Goal: Transaction & Acquisition: Purchase product/service

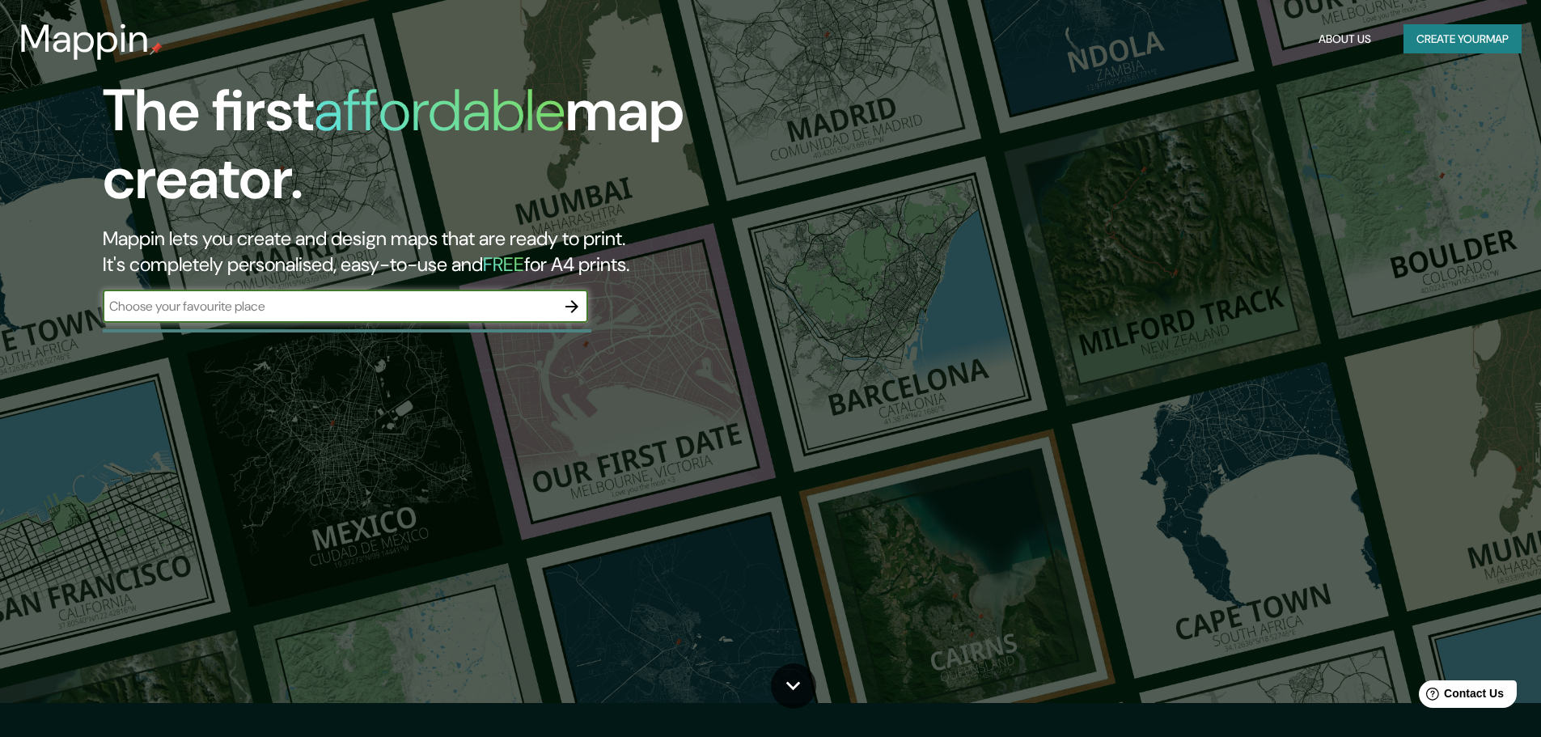
scroll to position [81, 0]
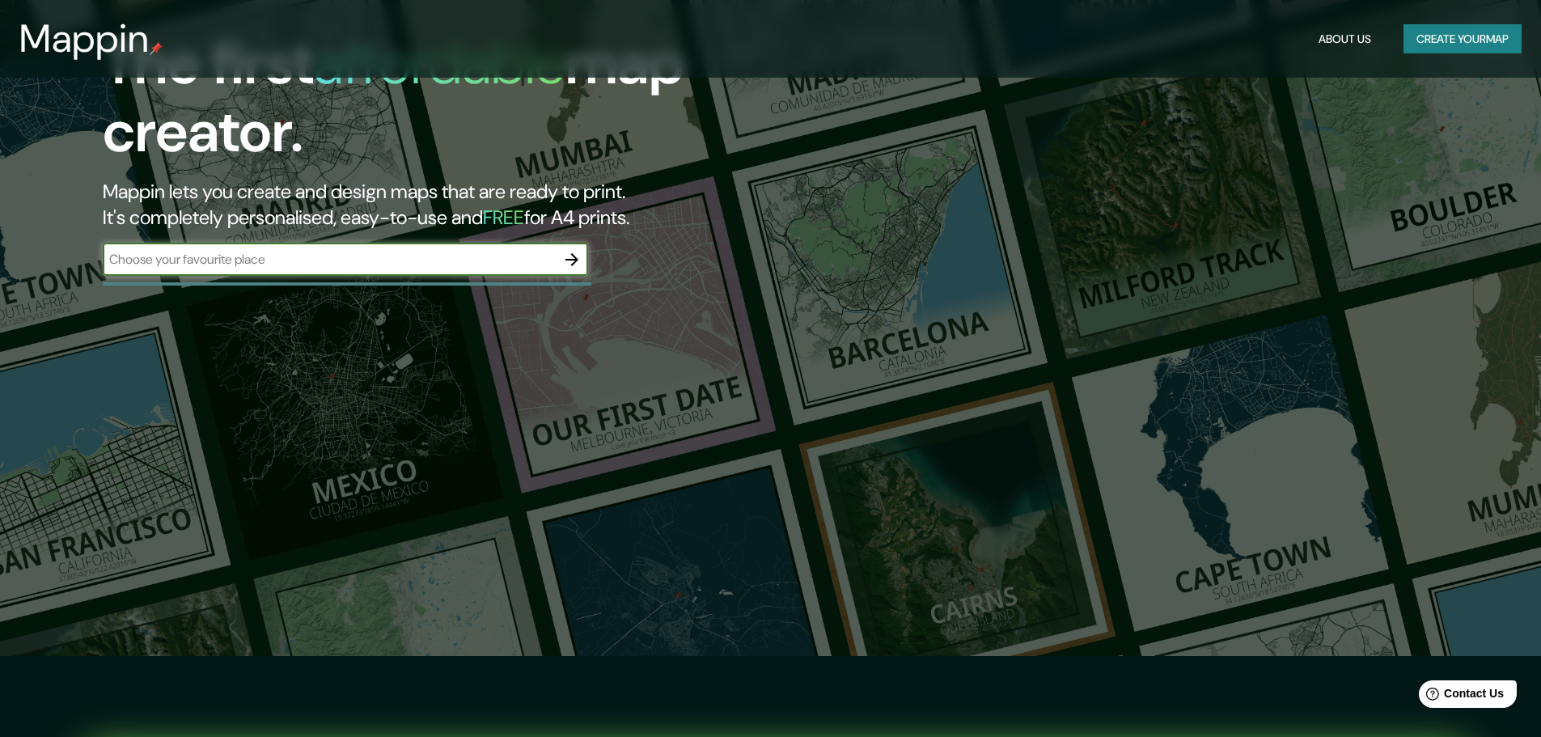
click at [524, 248] on div "​" at bounding box center [345, 259] width 485 height 32
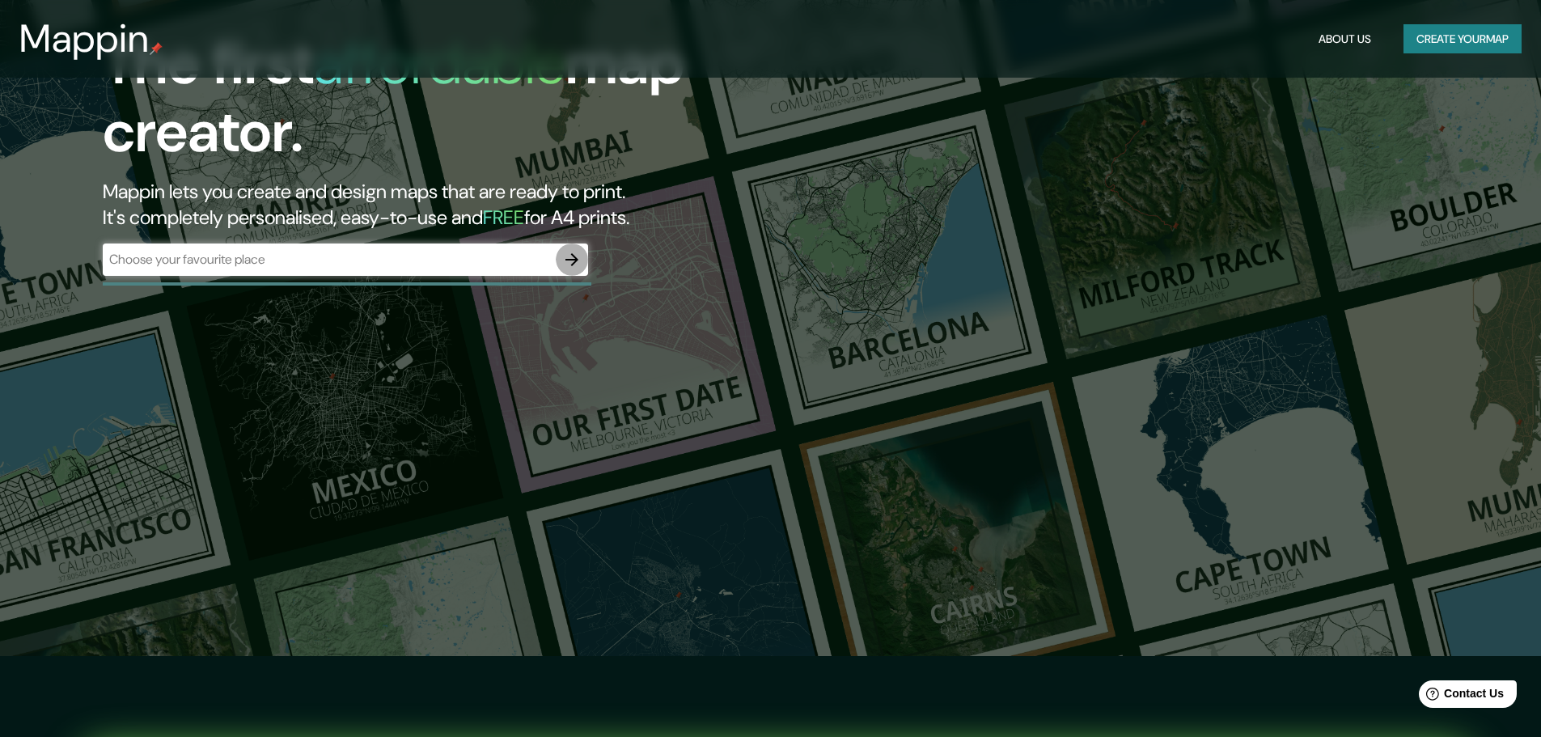
click at [566, 258] on icon "button" at bounding box center [571, 259] width 19 height 19
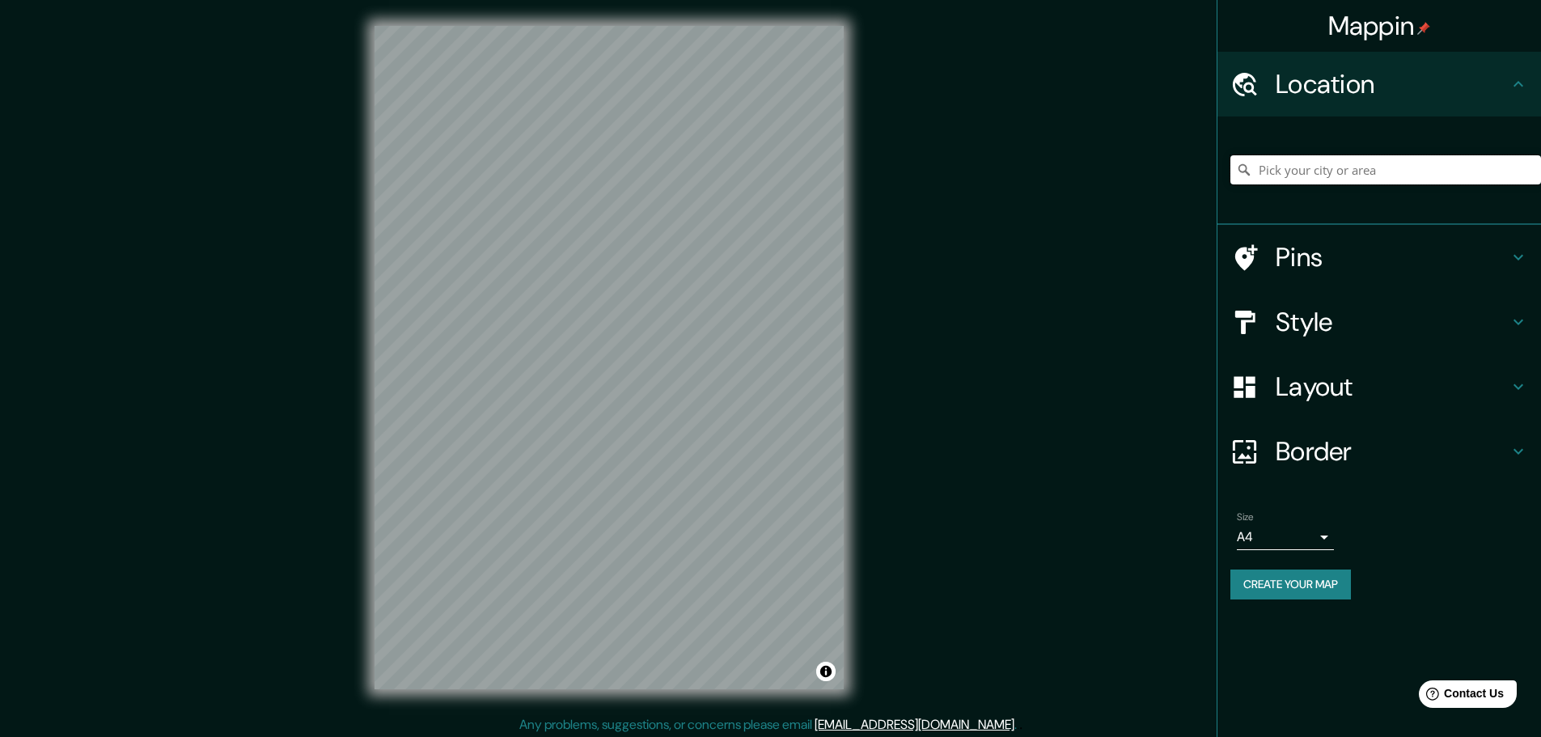
click at [1334, 171] on input "Pick your city or area" at bounding box center [1385, 169] width 311 height 29
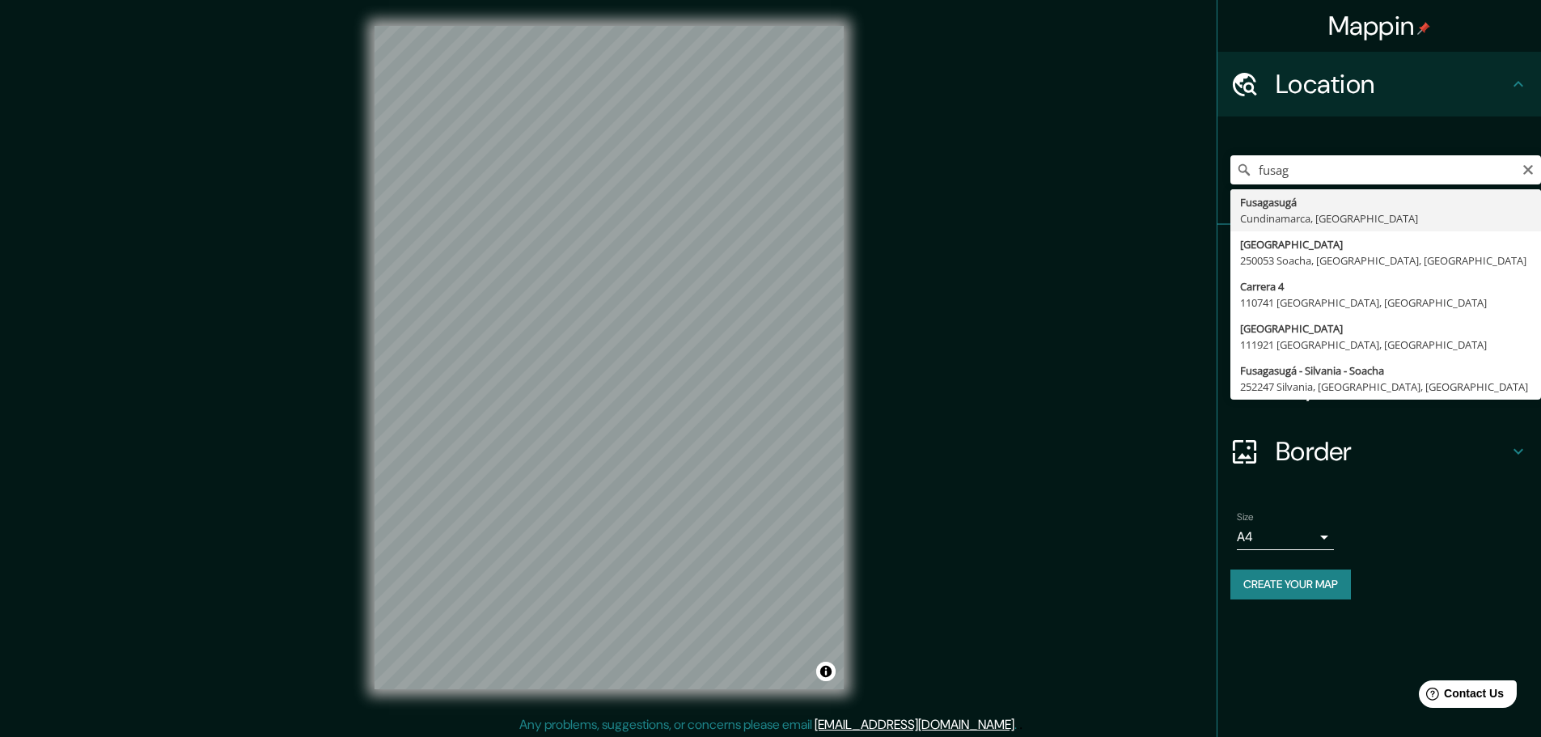
type input "Fusagasugá, [GEOGRAPHIC_DATA], [GEOGRAPHIC_DATA]"
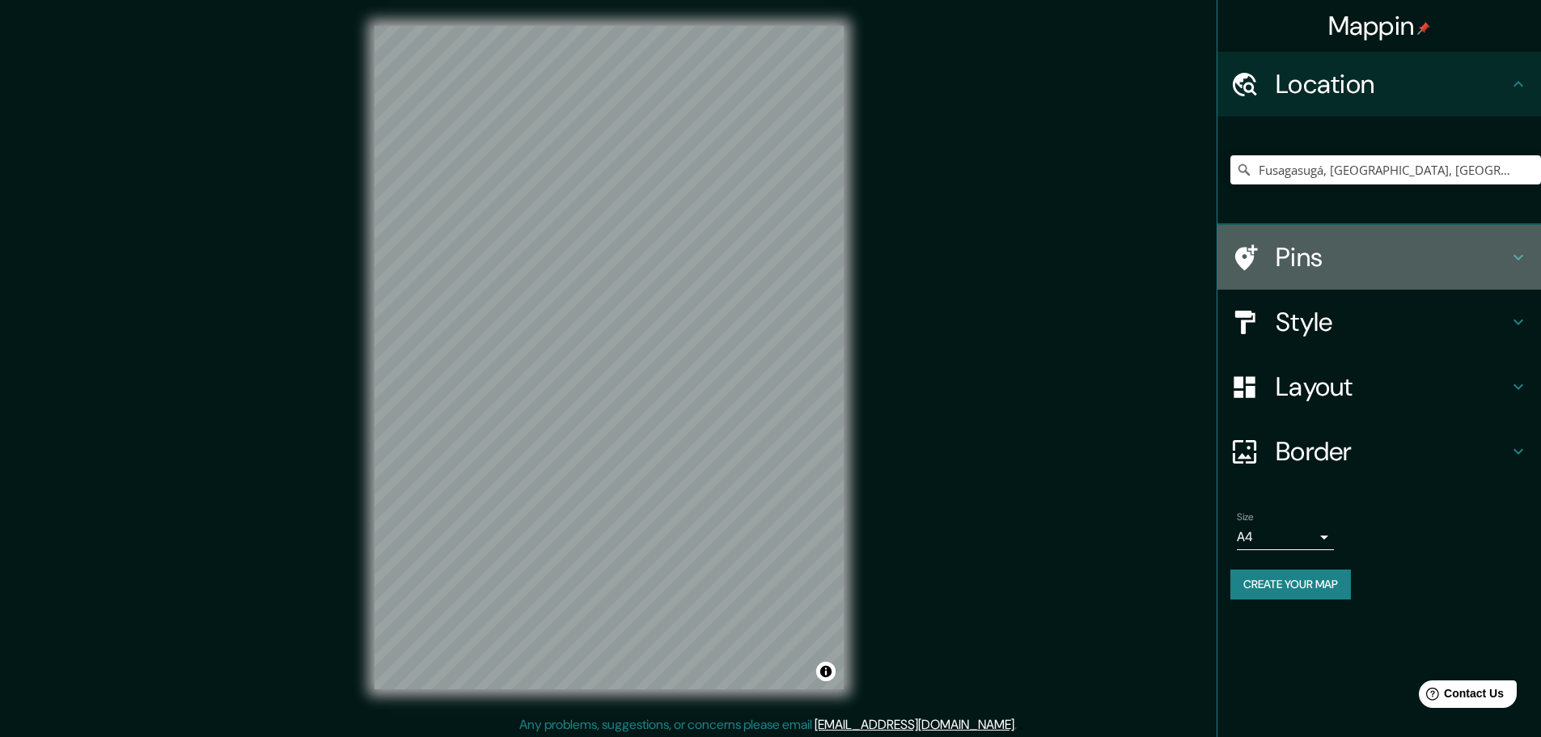
click at [1511, 251] on icon at bounding box center [1517, 256] width 19 height 19
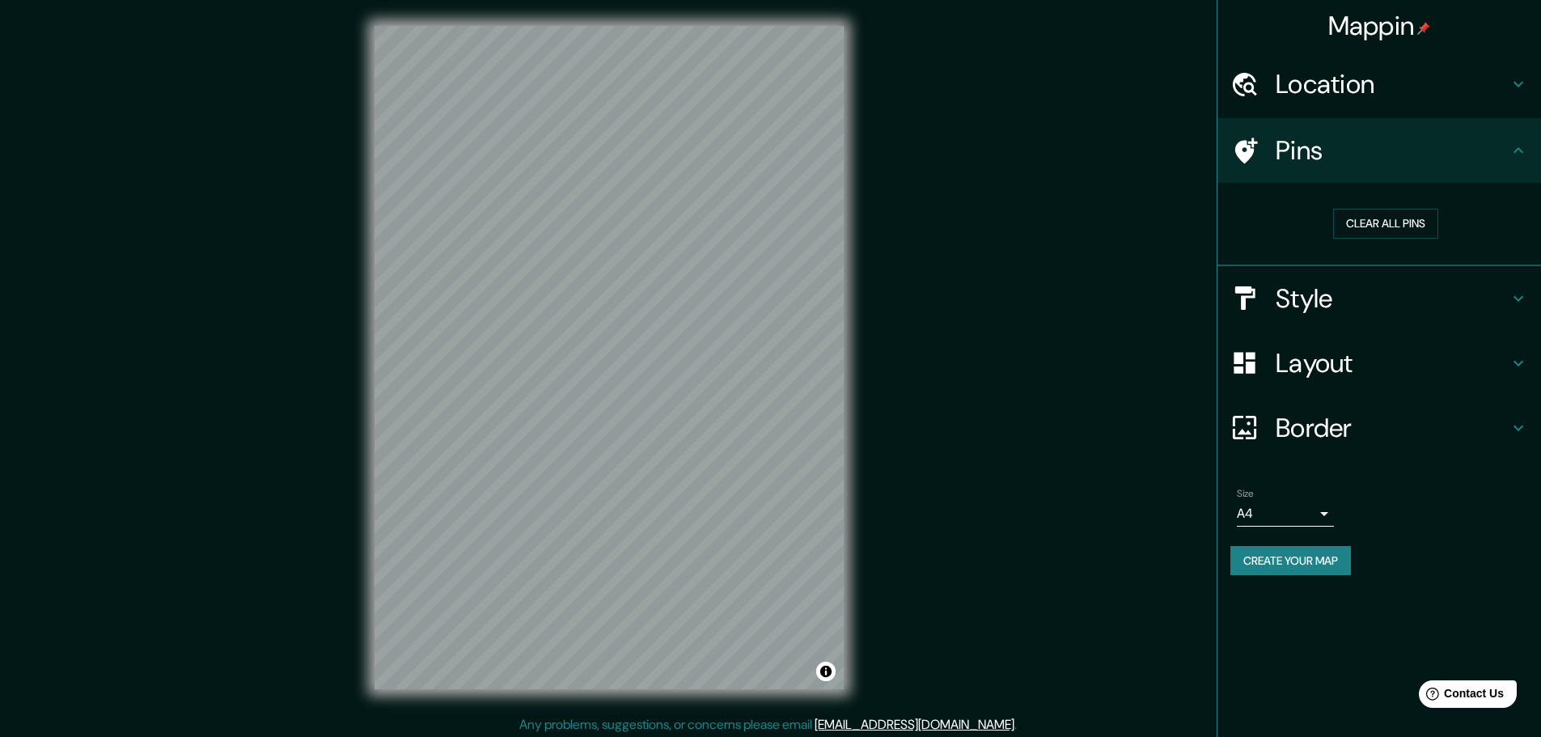
click at [1495, 302] on h4 "Style" at bounding box center [1391, 298] width 233 height 32
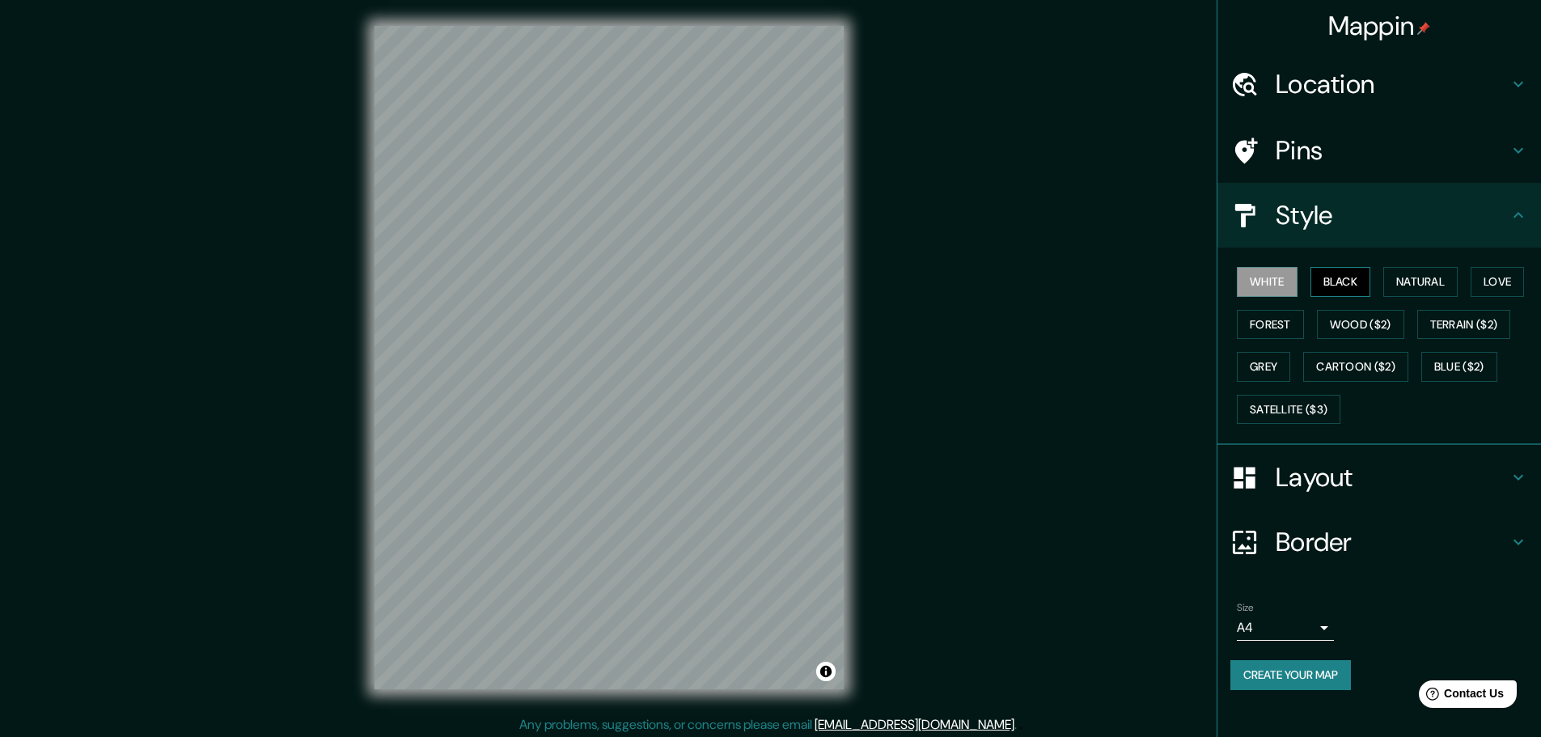
click at [1337, 284] on button "Black" at bounding box center [1340, 282] width 61 height 30
click at [1418, 281] on button "Natural" at bounding box center [1420, 282] width 74 height 30
click at [1279, 319] on button "Forest" at bounding box center [1269, 325] width 67 height 30
click at [1276, 399] on button "Satellite ($3)" at bounding box center [1288, 410] width 104 height 30
click at [1317, 361] on button "Cartoon ($2)" at bounding box center [1355, 367] width 105 height 30
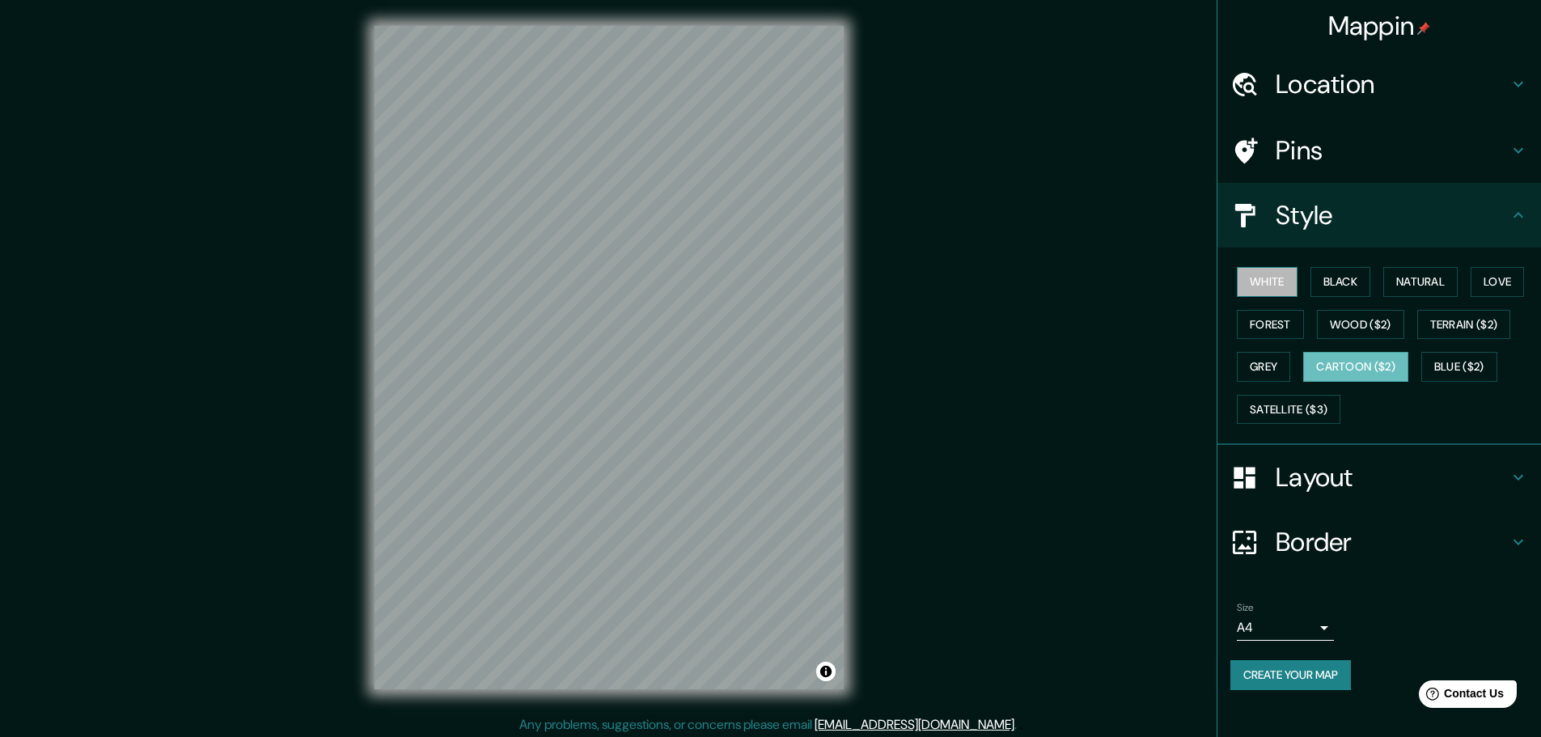
click at [1279, 285] on button "White" at bounding box center [1266, 282] width 61 height 30
click at [1333, 273] on button "Black" at bounding box center [1340, 282] width 61 height 30
click at [1421, 285] on button "Natural" at bounding box center [1420, 282] width 74 height 30
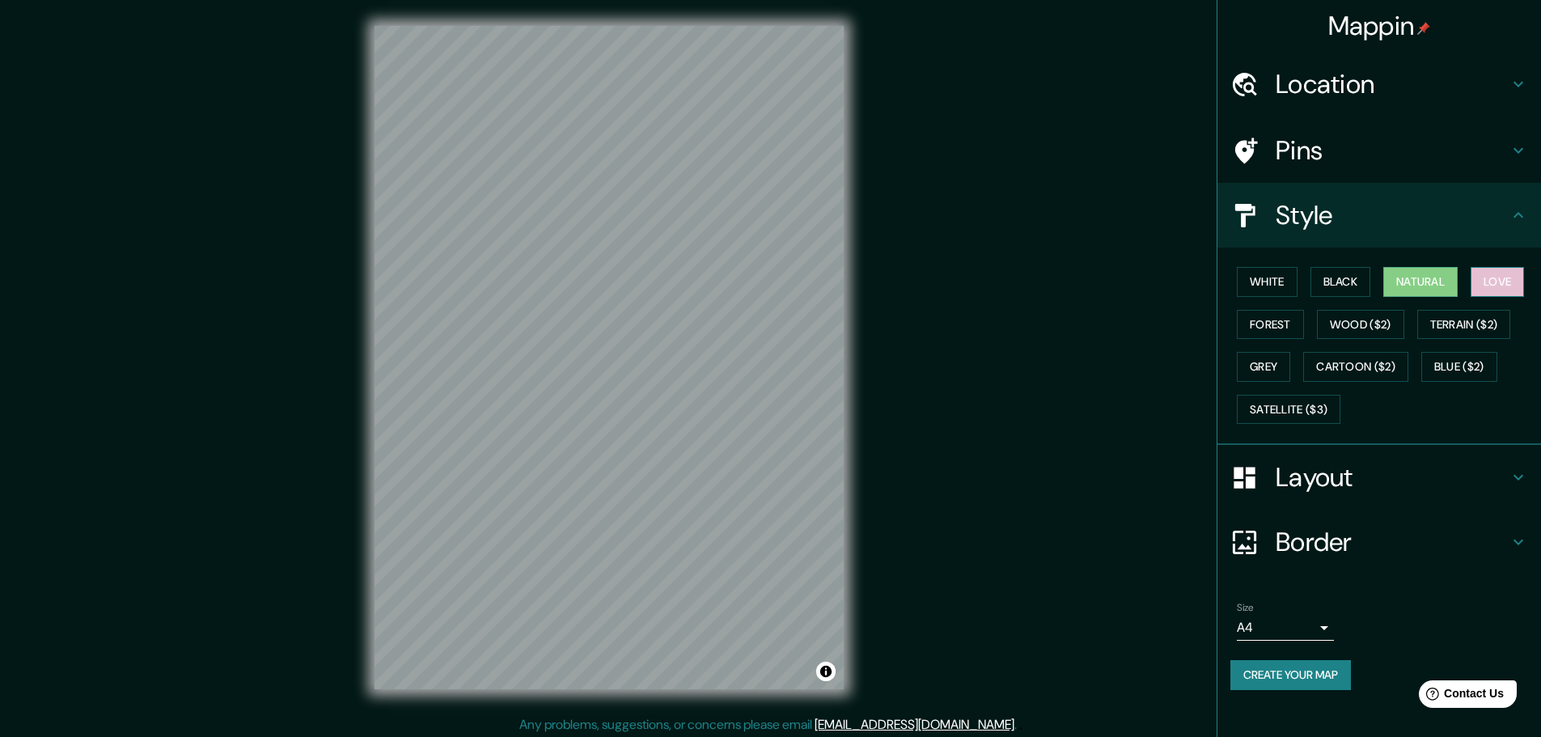
click at [1511, 278] on button "Love" at bounding box center [1496, 282] width 53 height 30
click at [1259, 332] on button "Forest" at bounding box center [1269, 325] width 67 height 30
click at [1331, 321] on button "Wood ($2)" at bounding box center [1360, 325] width 87 height 30
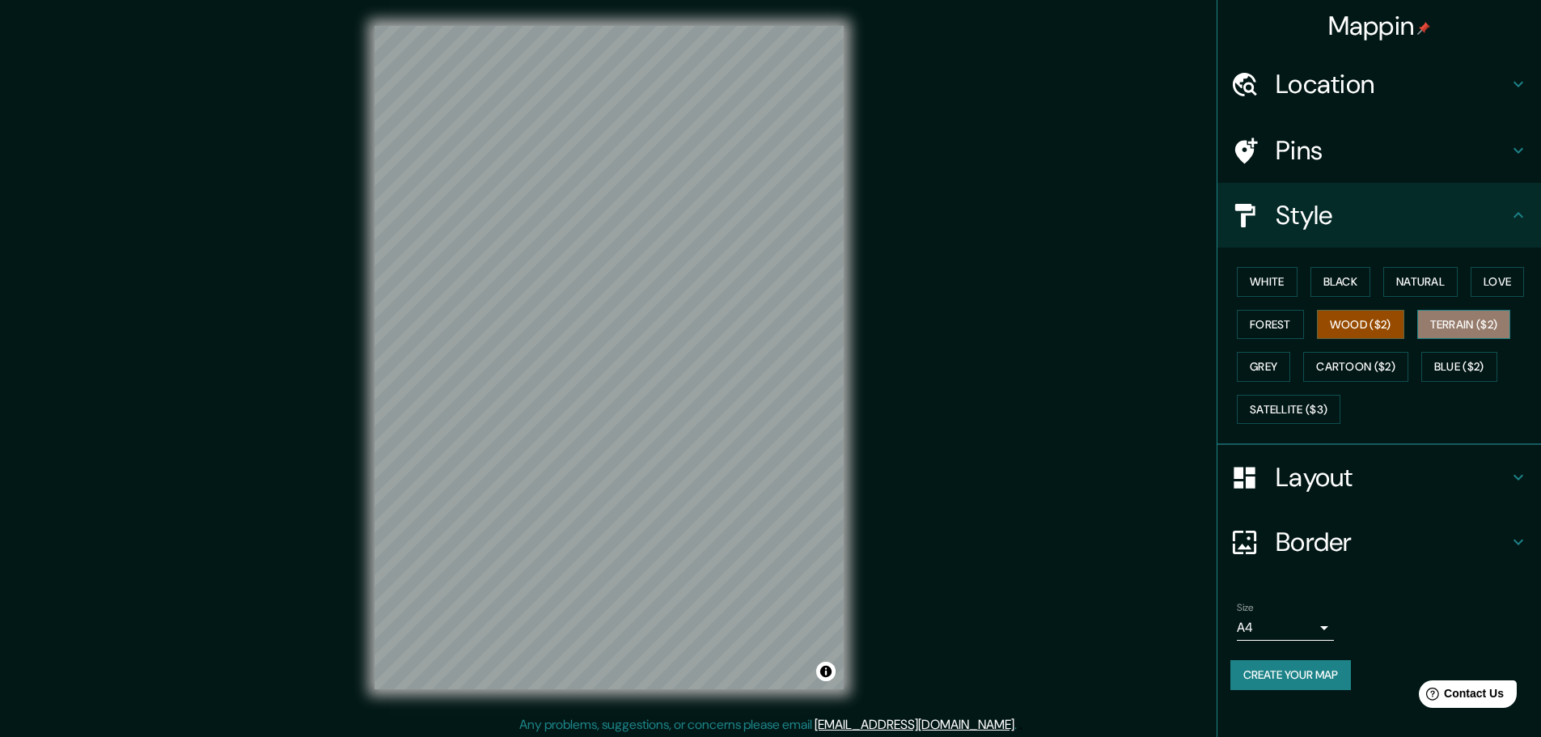
click at [1449, 316] on button "Terrain ($2)" at bounding box center [1464, 325] width 94 height 30
click at [1268, 358] on button "Grey" at bounding box center [1262, 367] width 53 height 30
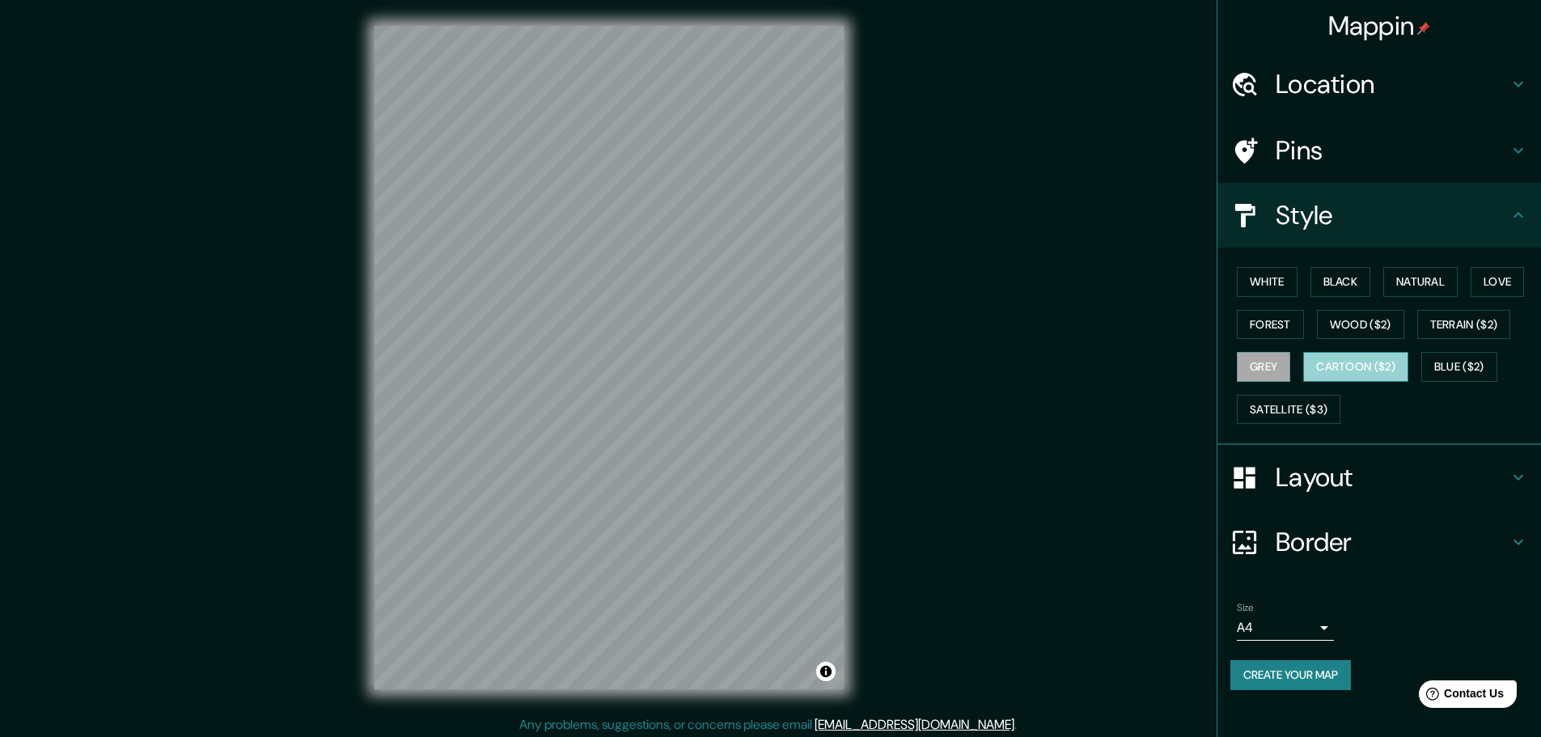
click at [1372, 370] on button "Cartoon ($2)" at bounding box center [1355, 367] width 105 height 30
click at [1465, 364] on button "Blue ($2)" at bounding box center [1459, 367] width 76 height 30
click at [1229, 270] on div "White Black Natural Love Forest Wood ($2) Terrain ($2) Grey Cartoon ($2) Blue (…" at bounding box center [1378, 345] width 323 height 197
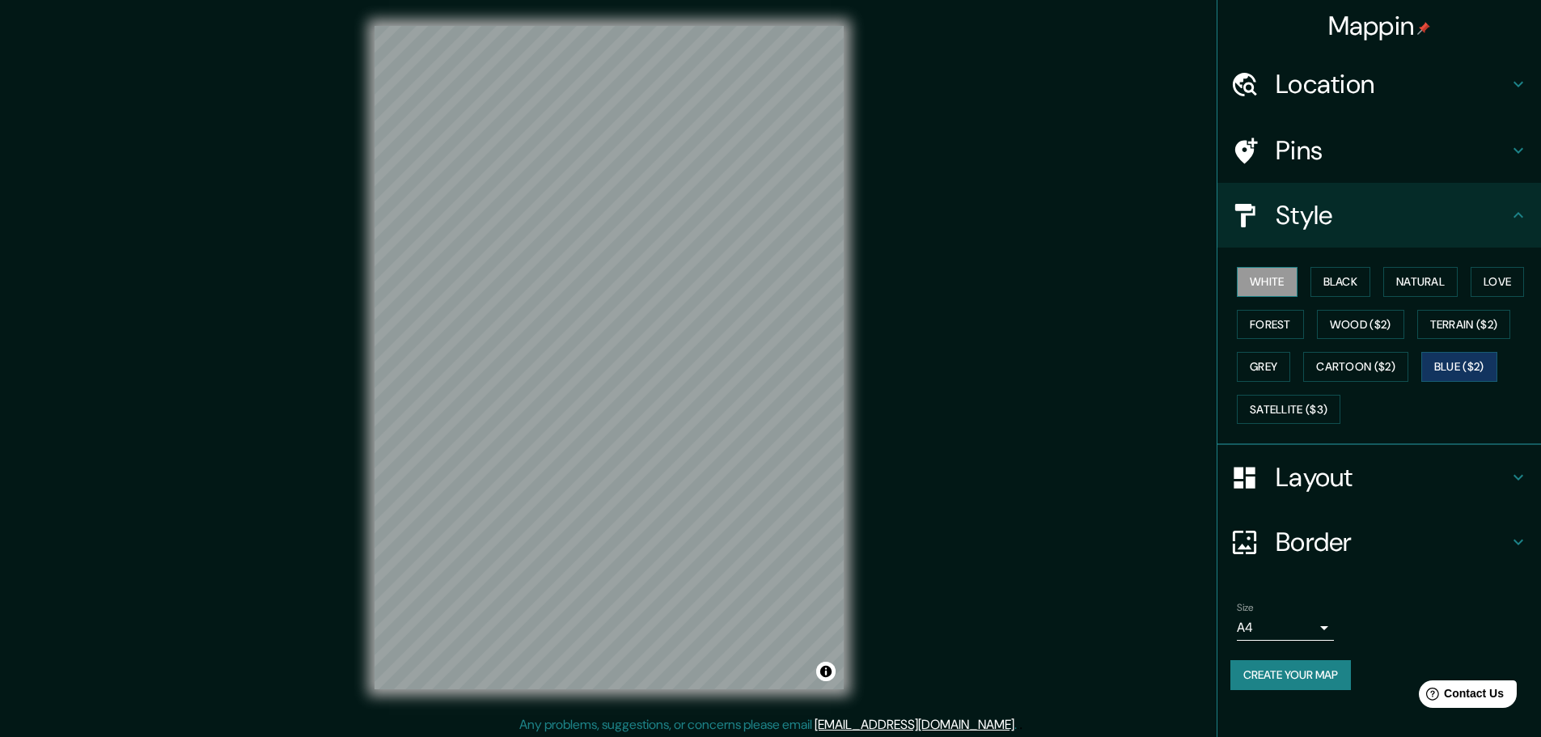
click at [1246, 277] on button "White" at bounding box center [1266, 282] width 61 height 30
click at [1262, 273] on button "White" at bounding box center [1266, 282] width 61 height 30
click at [1281, 407] on button "Satellite ($3)" at bounding box center [1288, 410] width 104 height 30
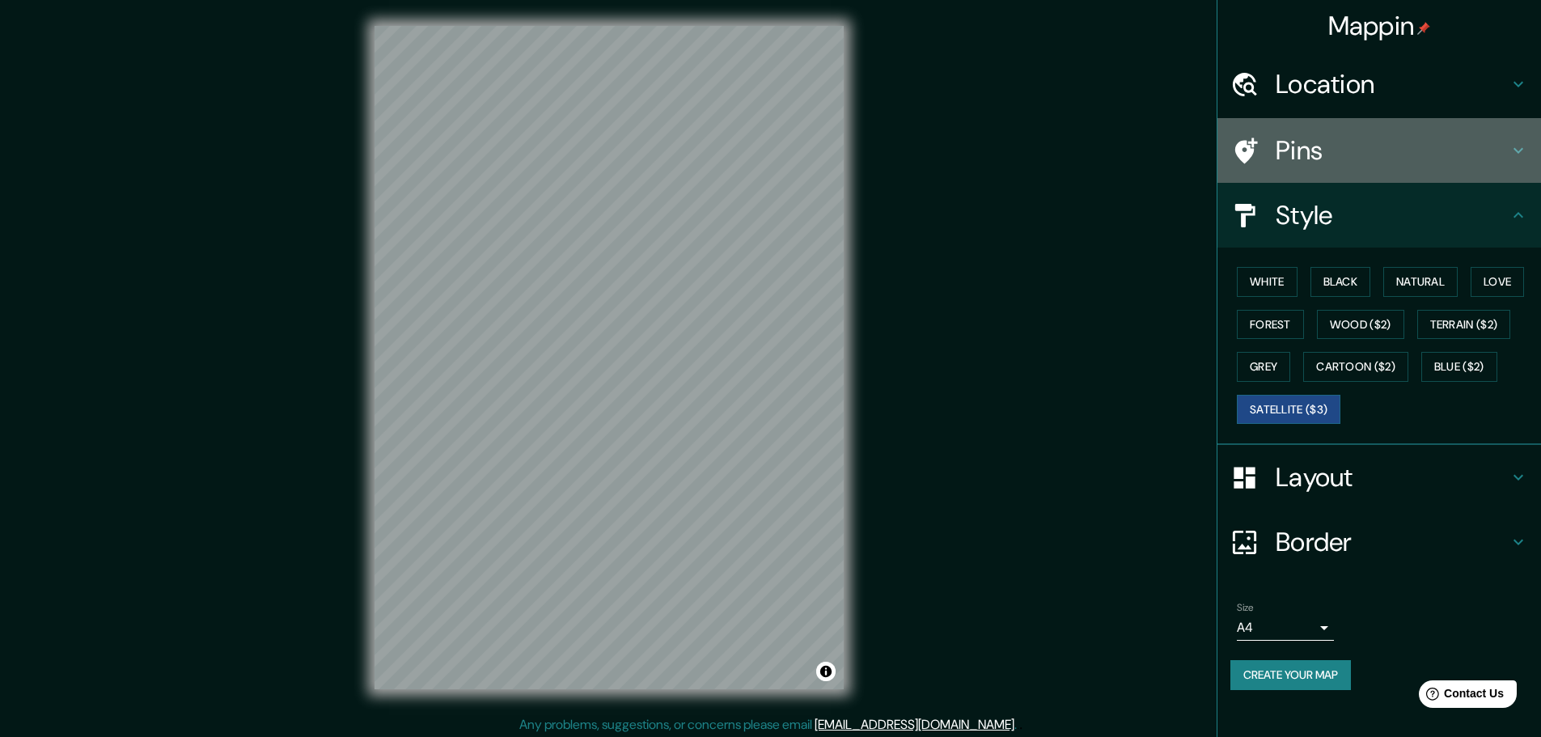
click at [1453, 159] on h4 "Pins" at bounding box center [1391, 150] width 233 height 32
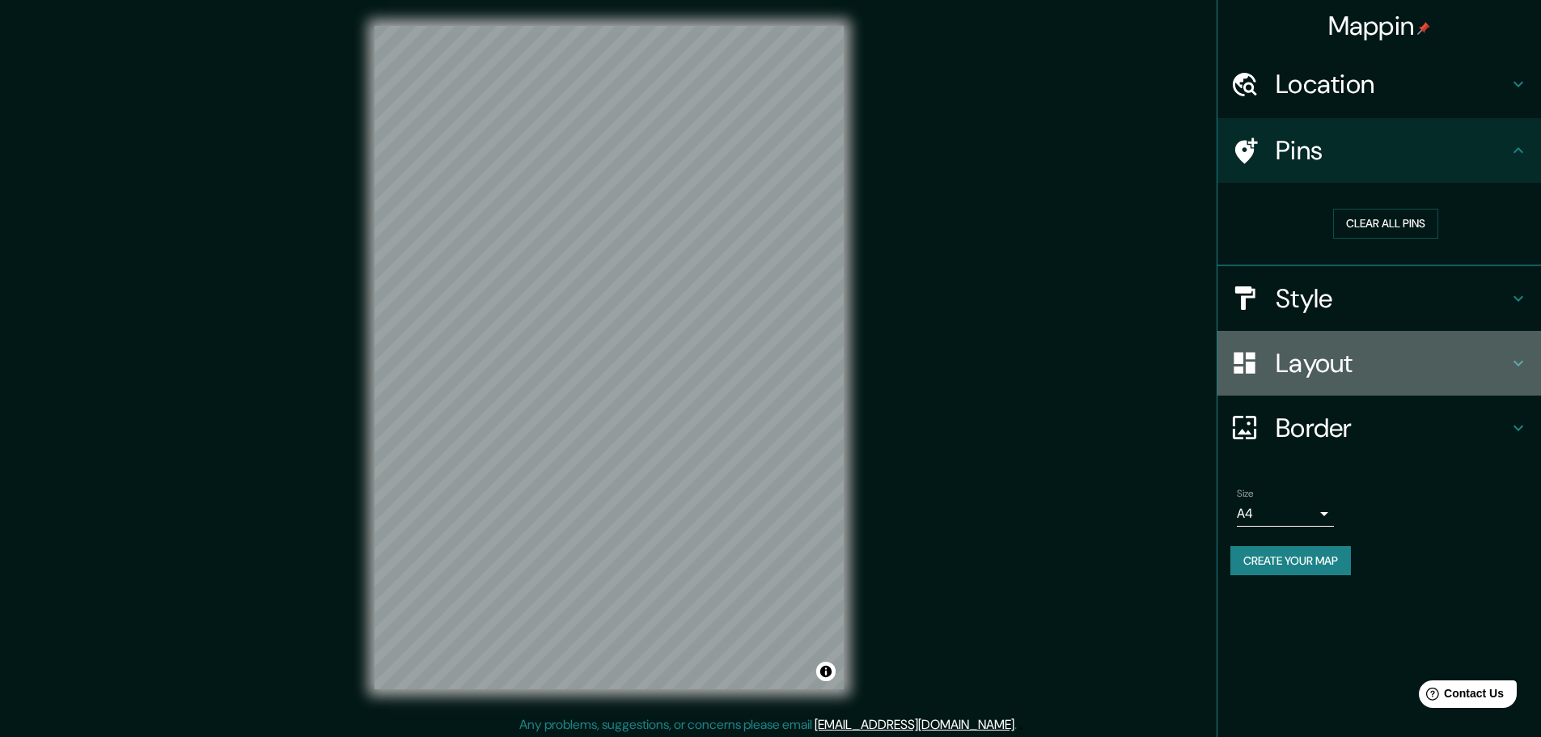
click at [1342, 374] on h4 "Layout" at bounding box center [1391, 363] width 233 height 32
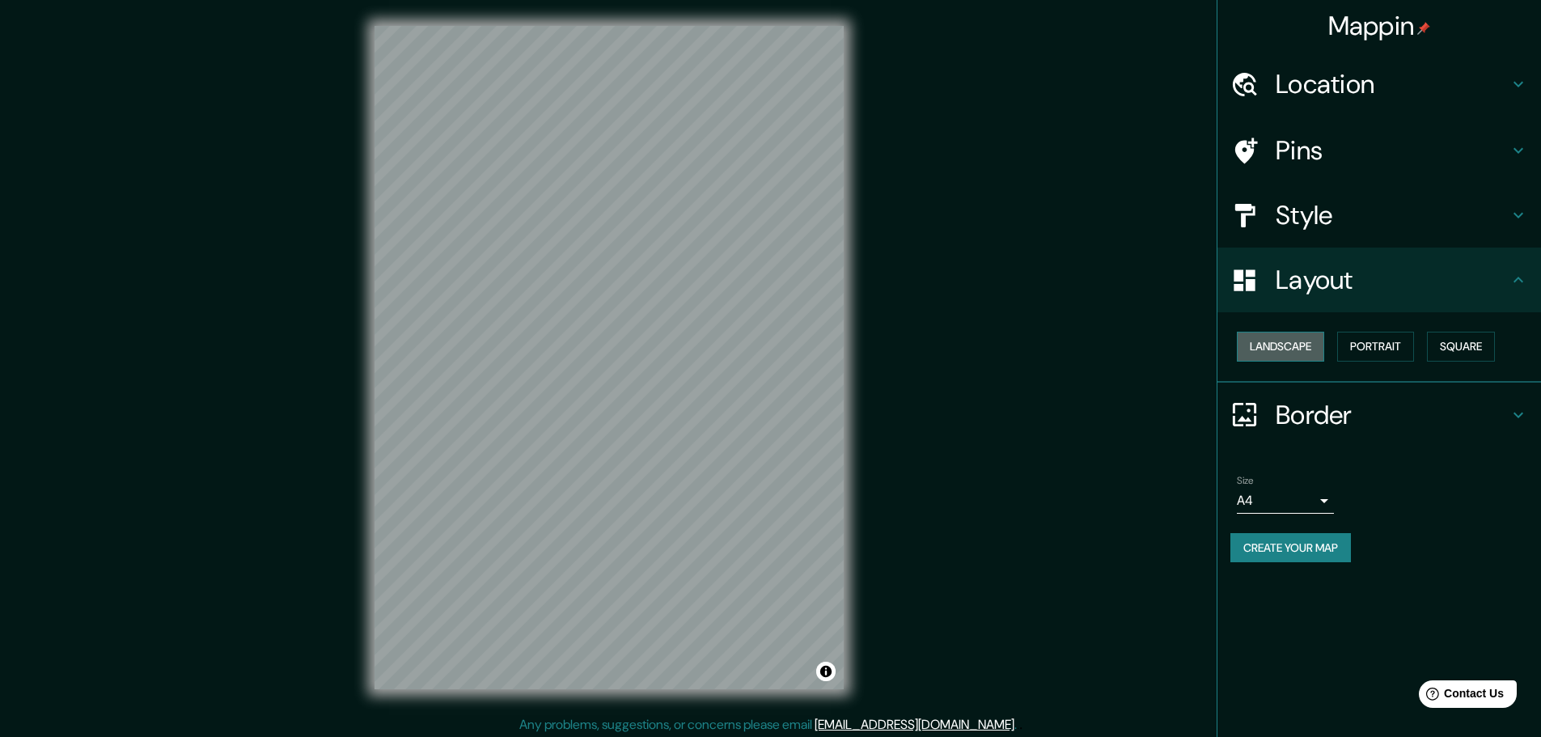
click at [1283, 345] on button "Landscape" at bounding box center [1279, 347] width 87 height 30
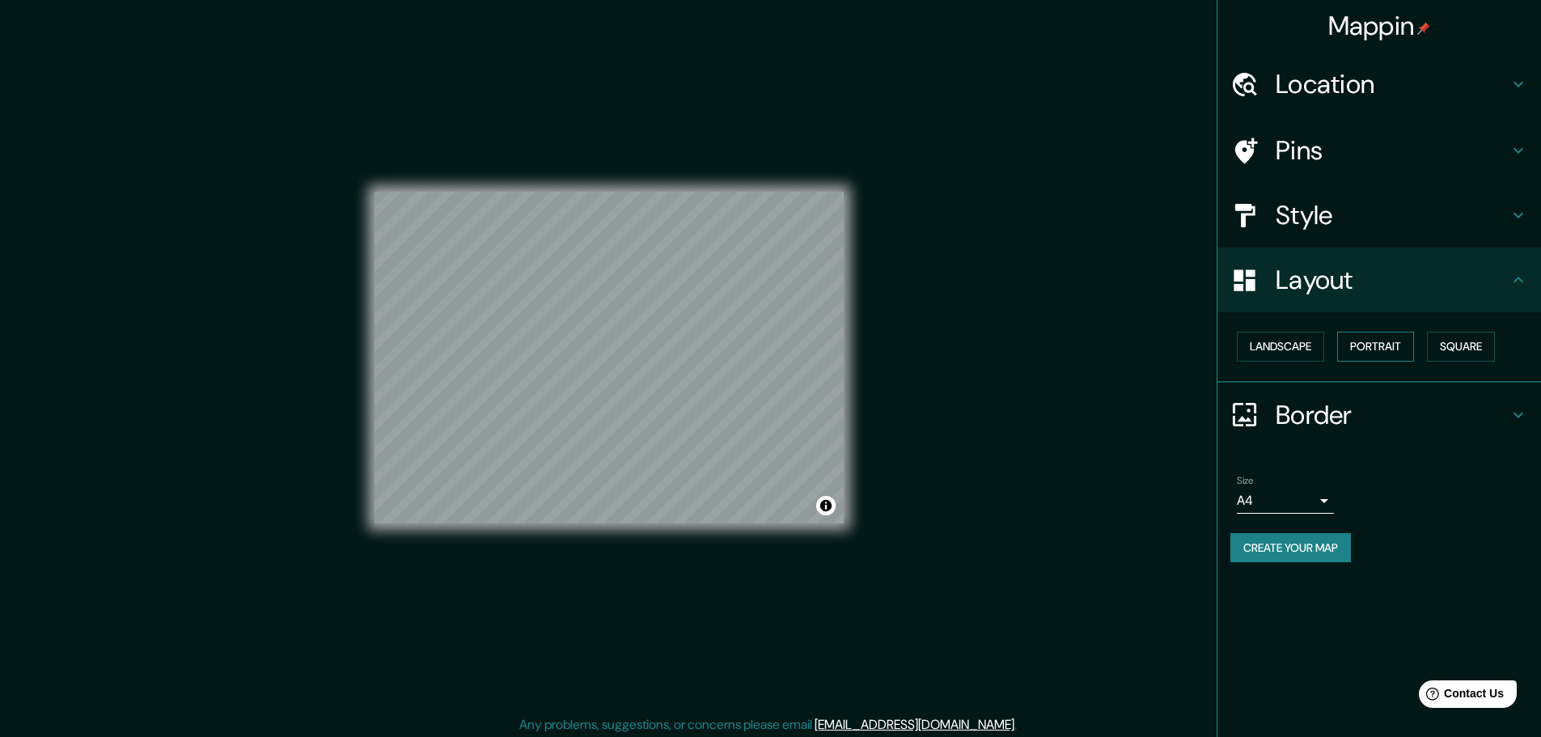
click at [1391, 341] on button "Portrait" at bounding box center [1375, 347] width 77 height 30
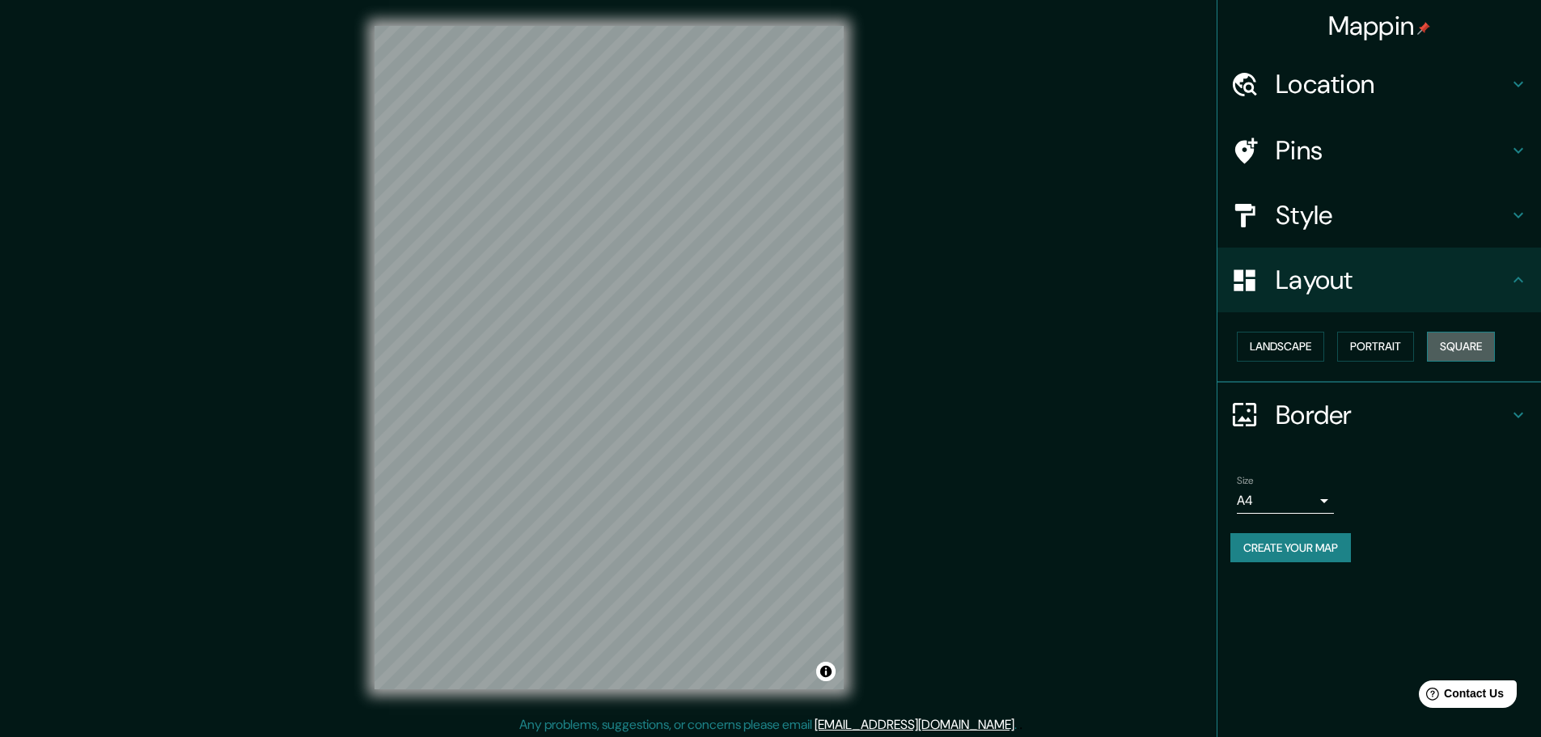
click at [1445, 341] on button "Square" at bounding box center [1461, 347] width 68 height 30
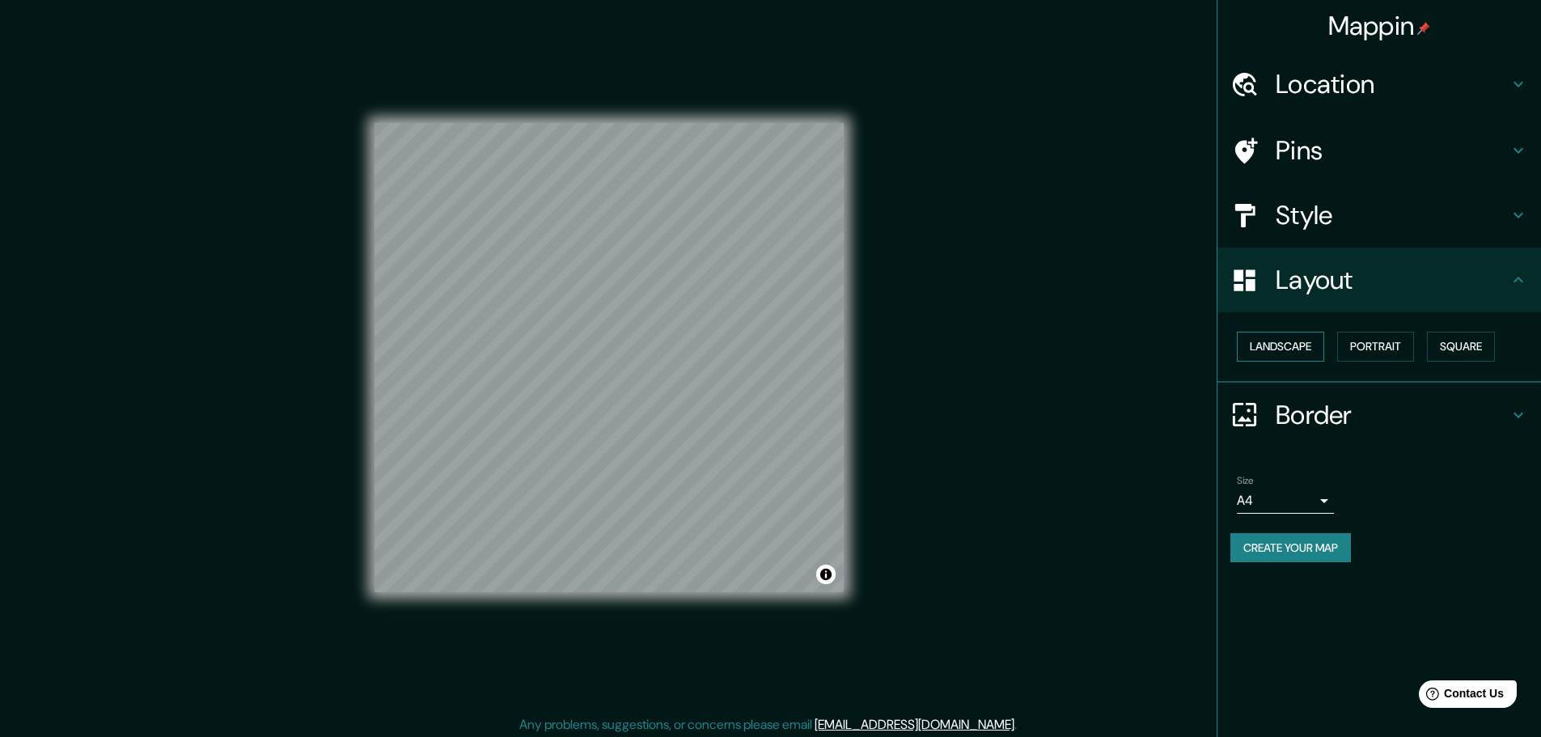
click at [1301, 344] on button "Landscape" at bounding box center [1279, 347] width 87 height 30
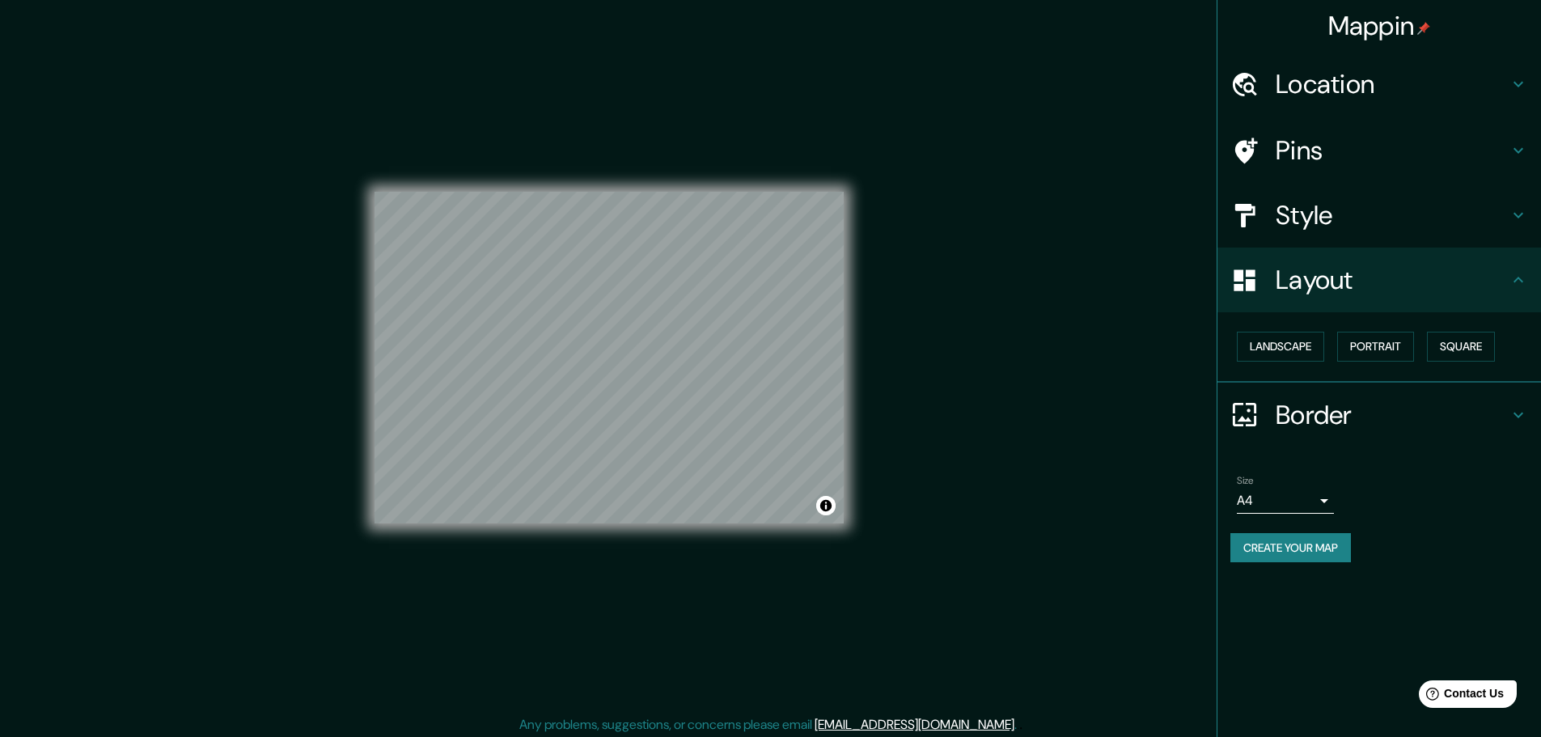
click at [1309, 412] on h4 "Border" at bounding box center [1391, 415] width 233 height 32
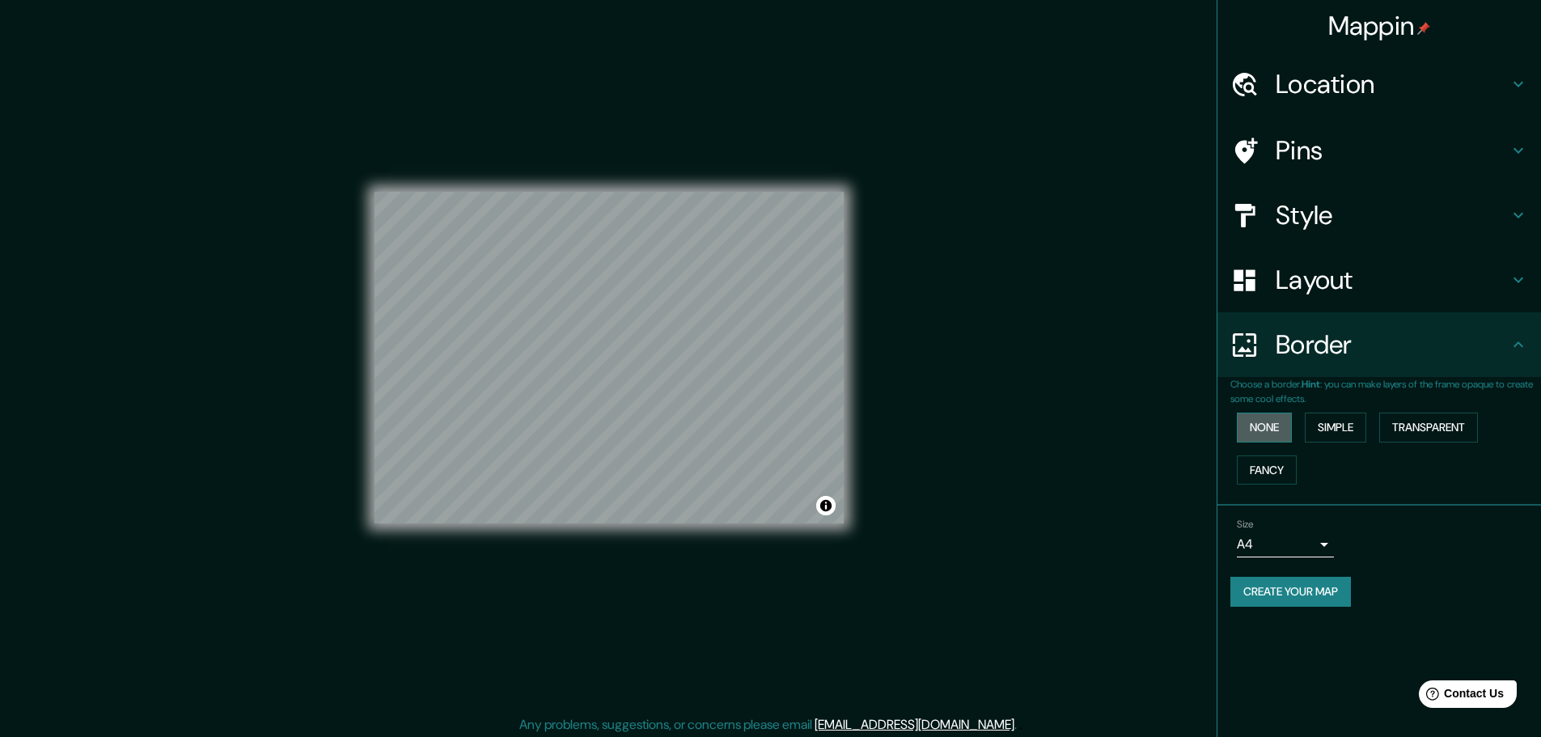
click at [1273, 426] on button "None" at bounding box center [1263, 427] width 55 height 30
click at [1270, 467] on button "Fancy" at bounding box center [1266, 470] width 60 height 30
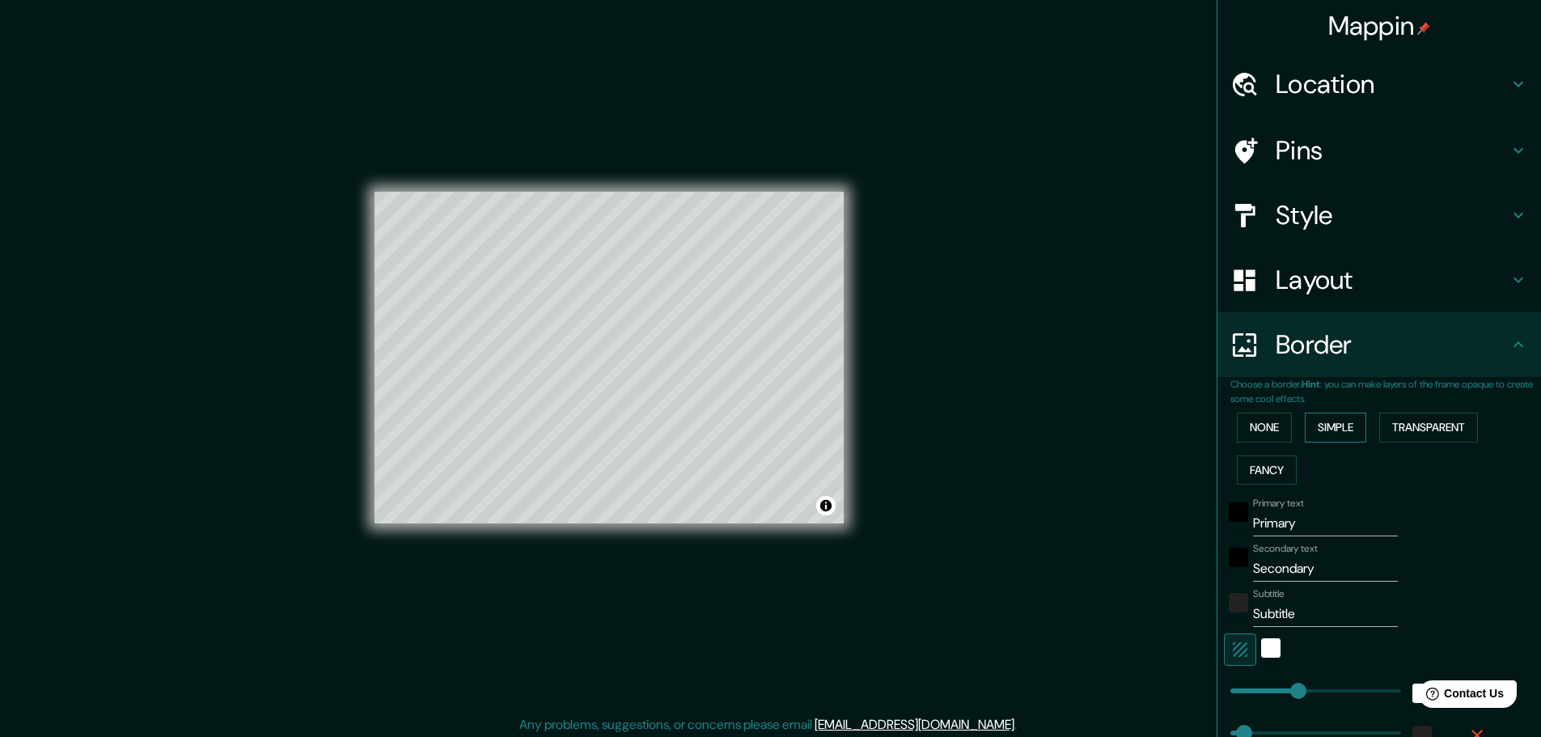
click at [1334, 424] on button "Simple" at bounding box center [1334, 427] width 61 height 30
click at [1384, 423] on button "Transparent" at bounding box center [1428, 427] width 99 height 30
click at [1257, 464] on button "Fancy" at bounding box center [1266, 470] width 60 height 30
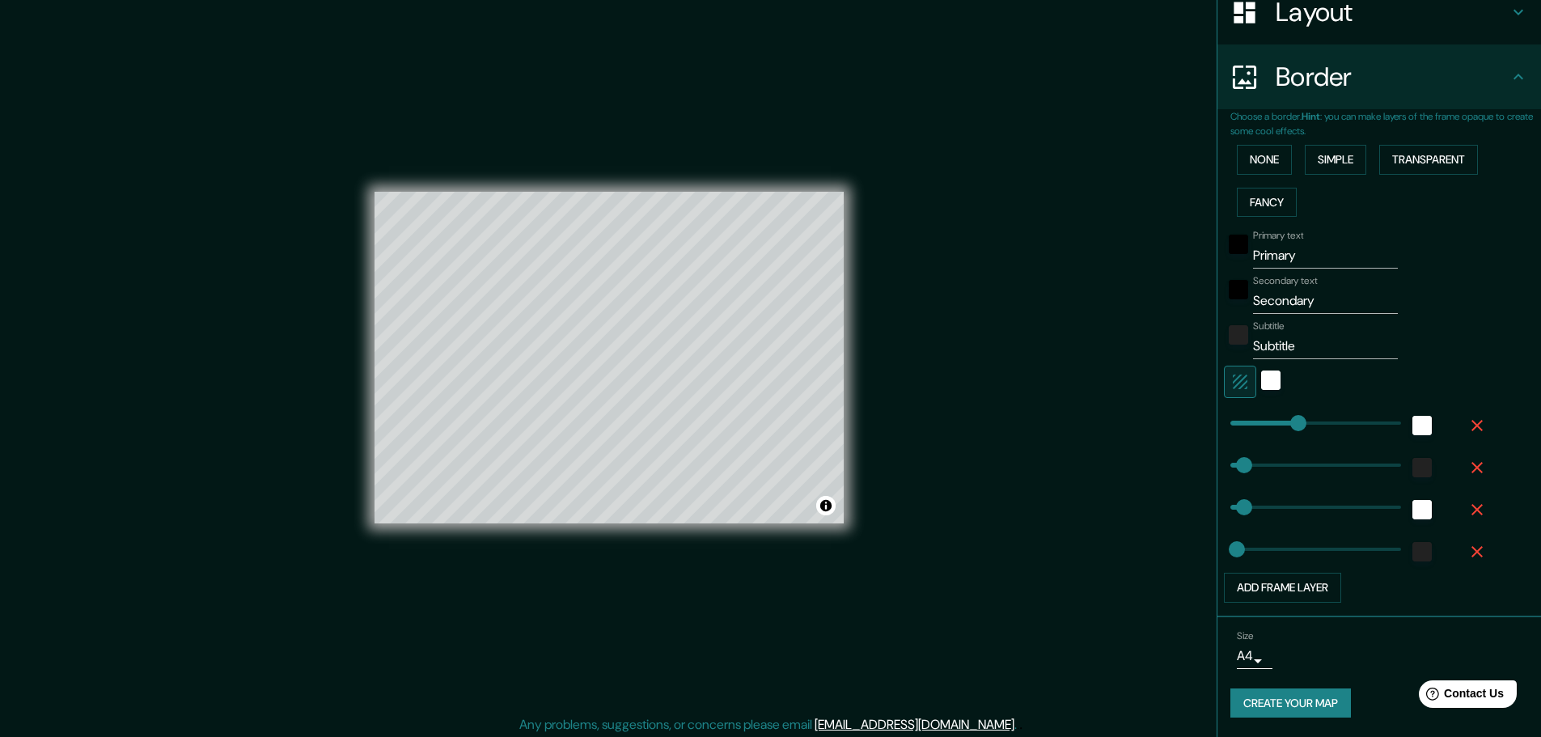
scroll to position [4, 0]
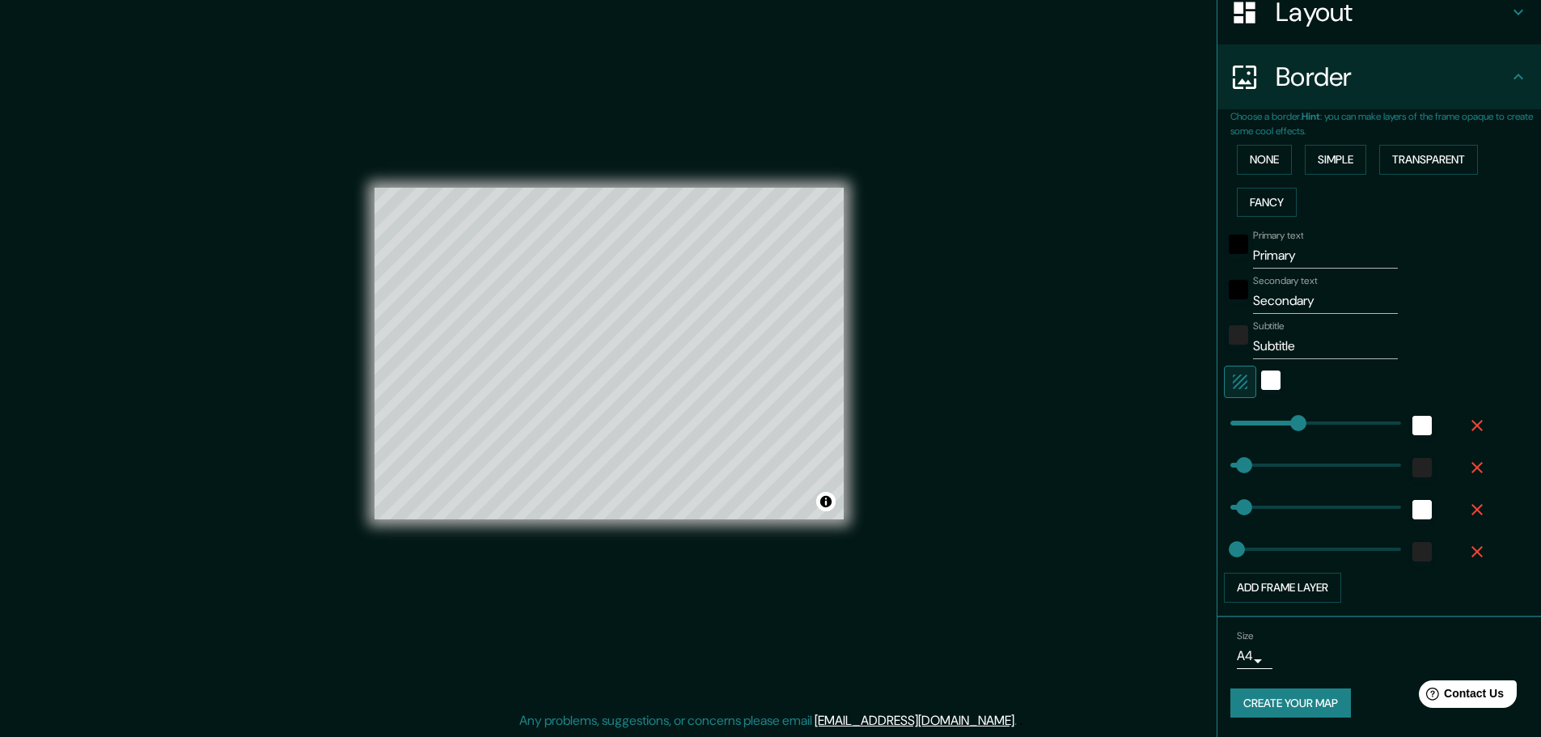
type input "46"
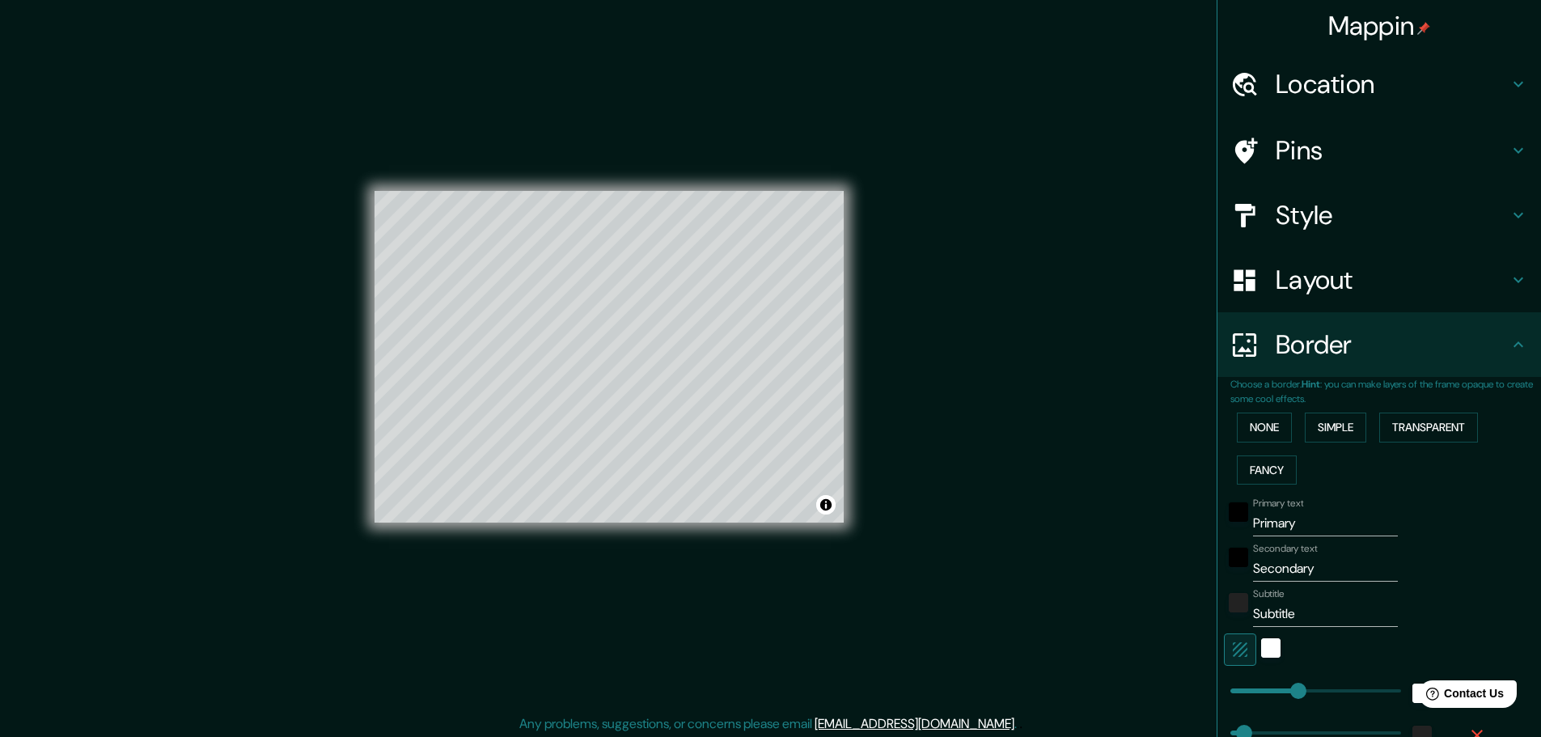
scroll to position [0, 0]
click at [1264, 426] on button "None" at bounding box center [1263, 427] width 55 height 30
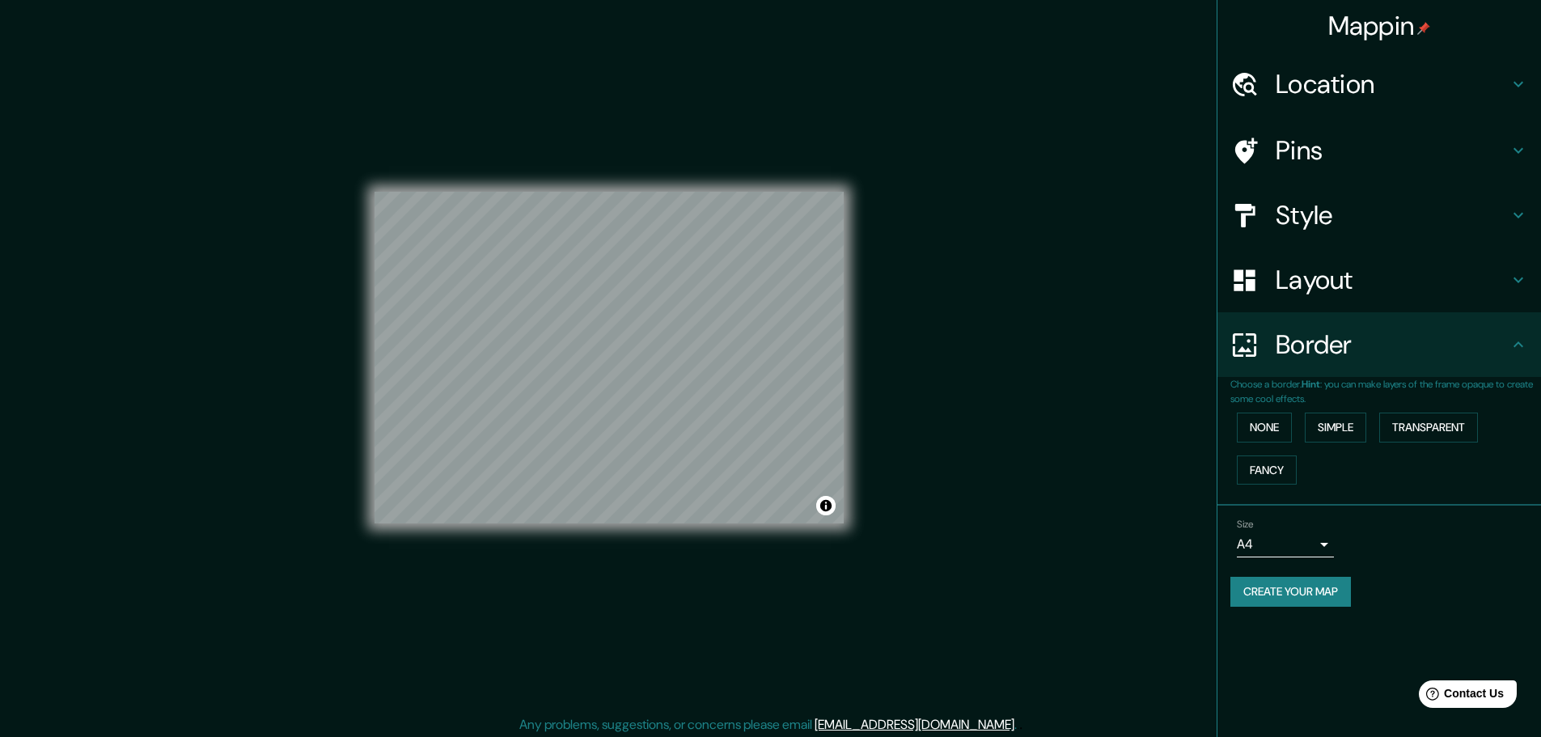
click at [1302, 294] on h4 "Layout" at bounding box center [1391, 280] width 233 height 32
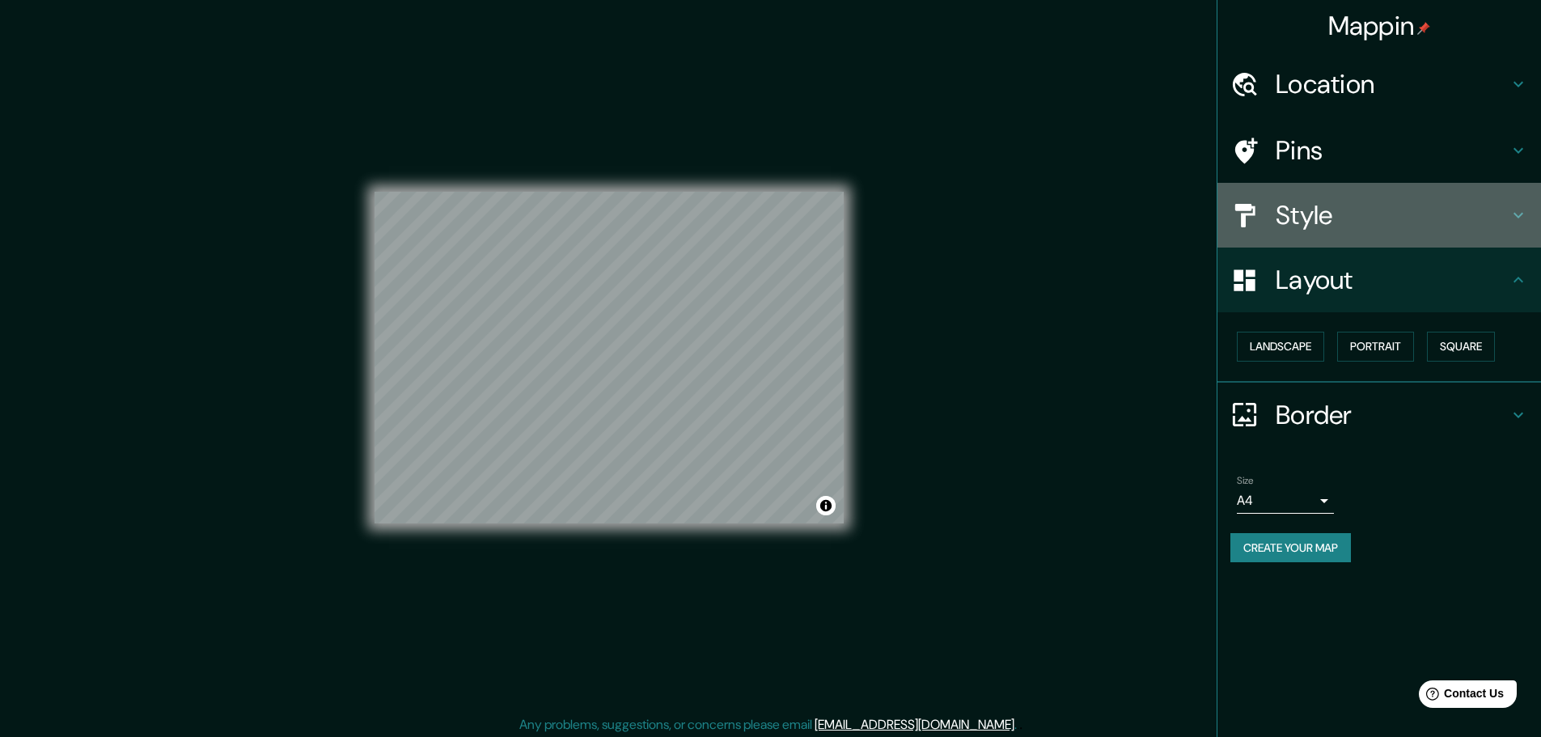
click at [1311, 209] on h4 "Style" at bounding box center [1391, 215] width 233 height 32
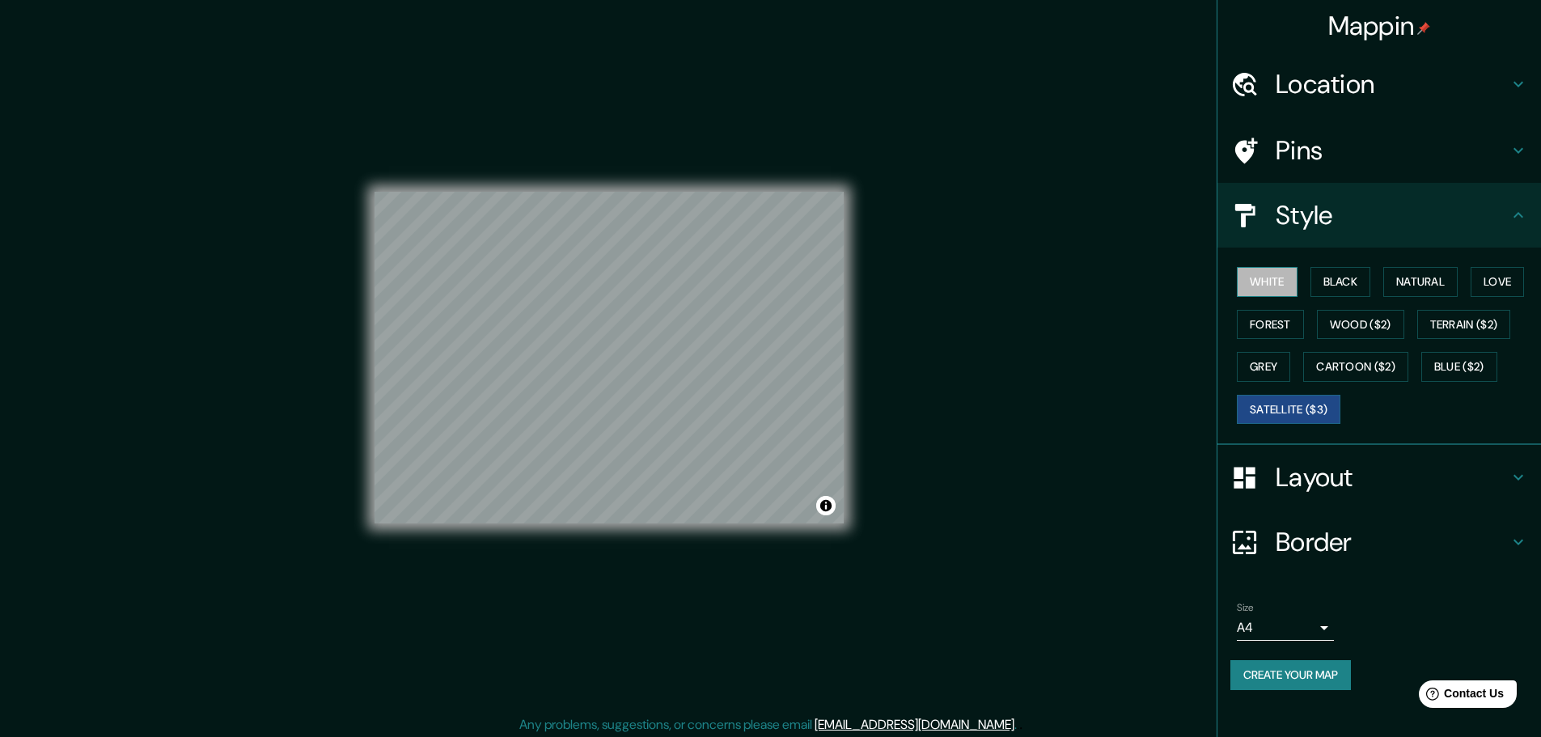
click at [1261, 271] on button "White" at bounding box center [1266, 282] width 61 height 30
click at [1322, 282] on button "Black" at bounding box center [1340, 282] width 61 height 30
click at [639, 401] on div at bounding box center [634, 396] width 13 height 13
click at [641, 192] on div at bounding box center [608, 192] width 469 height 0
